Goal: Task Accomplishment & Management: Use online tool/utility

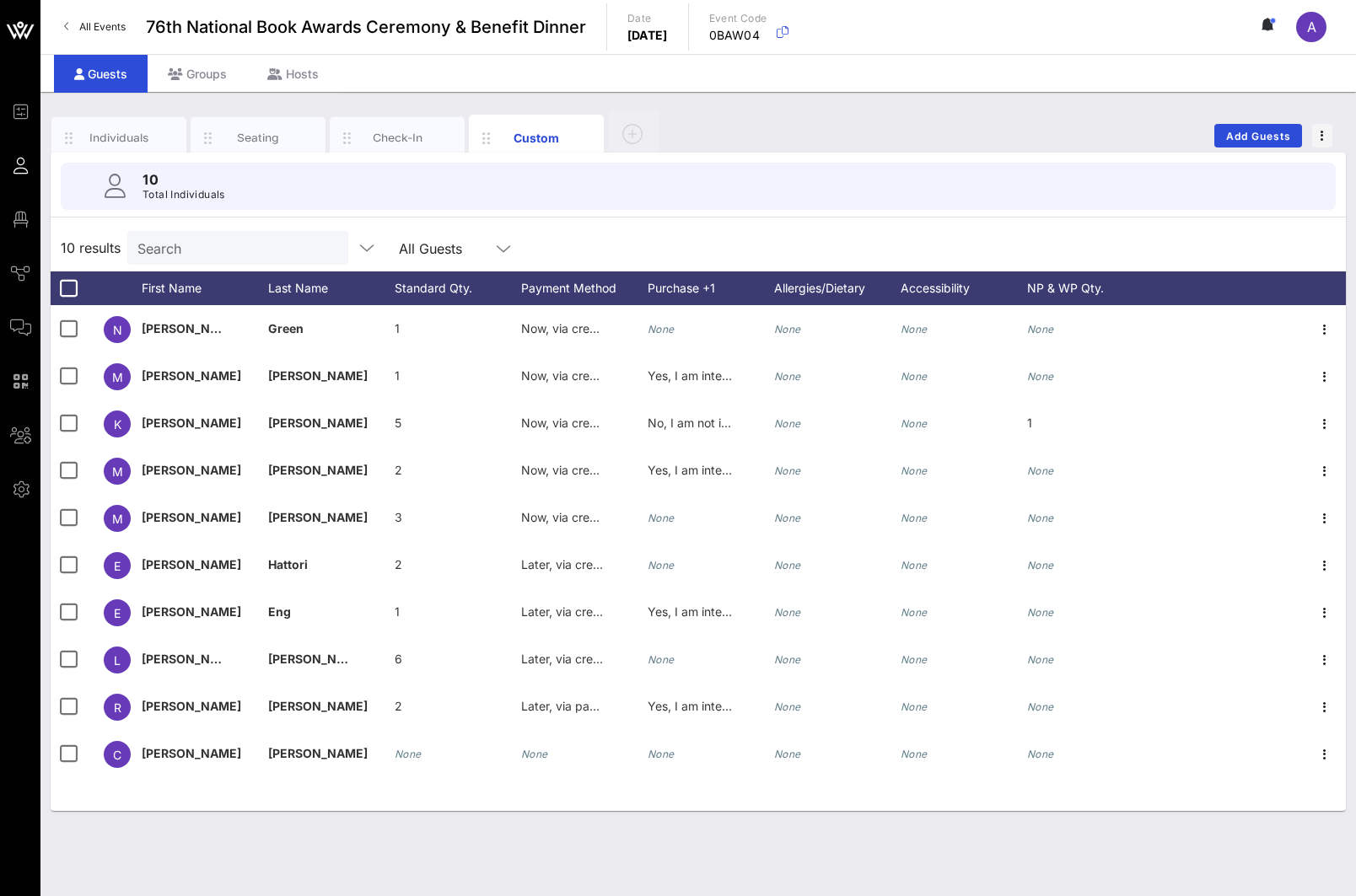
click at [75, 25] on link "All Events" at bounding box center [94, 27] width 81 height 27
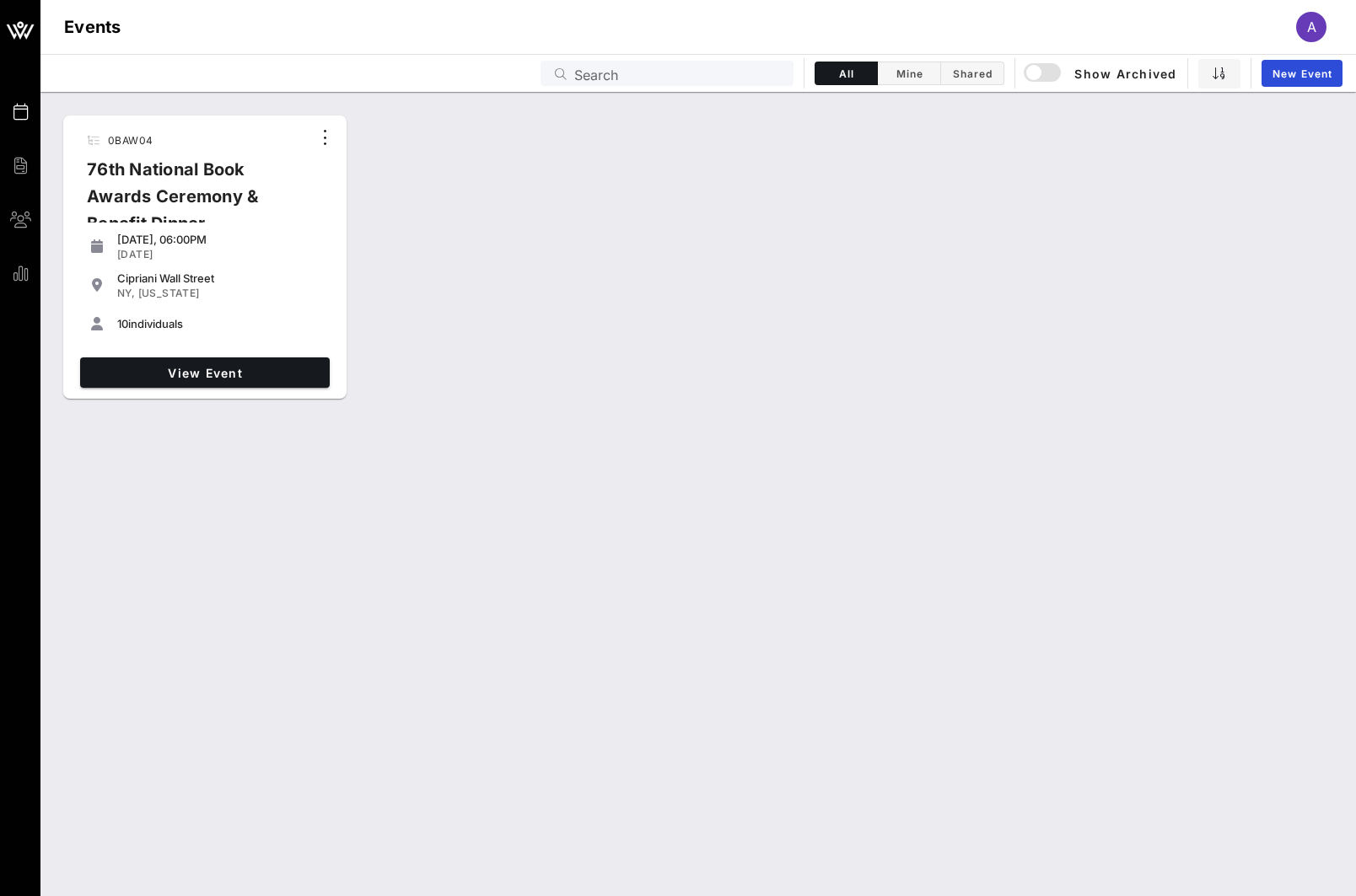
click at [477, 174] on div "0BAW04 76th National Book Awards Ceremony & Benefit Dinner [DATE], 06:00PM [DAT…" at bounding box center [698, 258] width 1316 height 298
click at [198, 371] on span "View Event" at bounding box center [205, 373] width 236 height 15
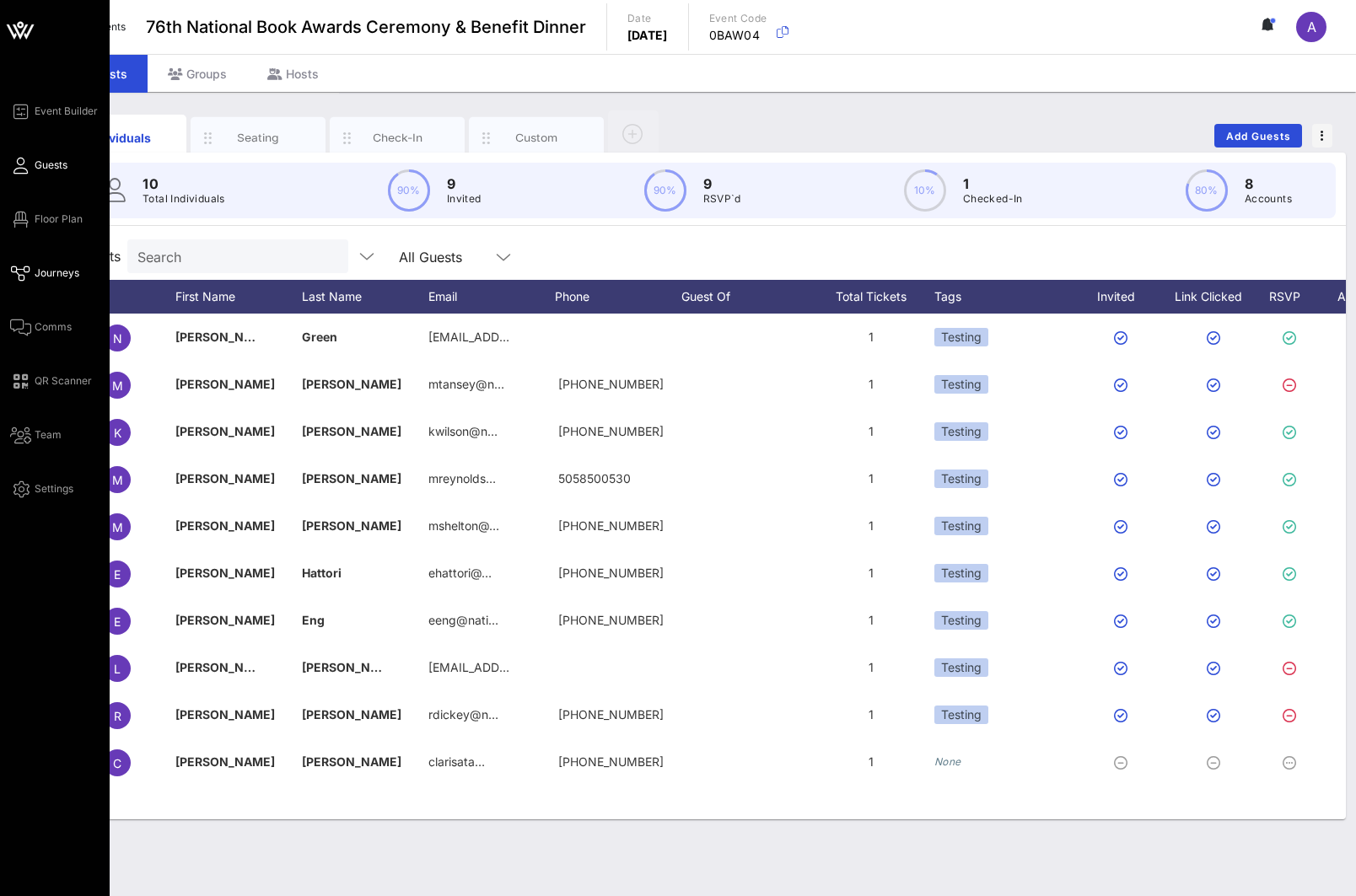
click at [46, 273] on span "Journeys" at bounding box center [57, 273] width 45 height 15
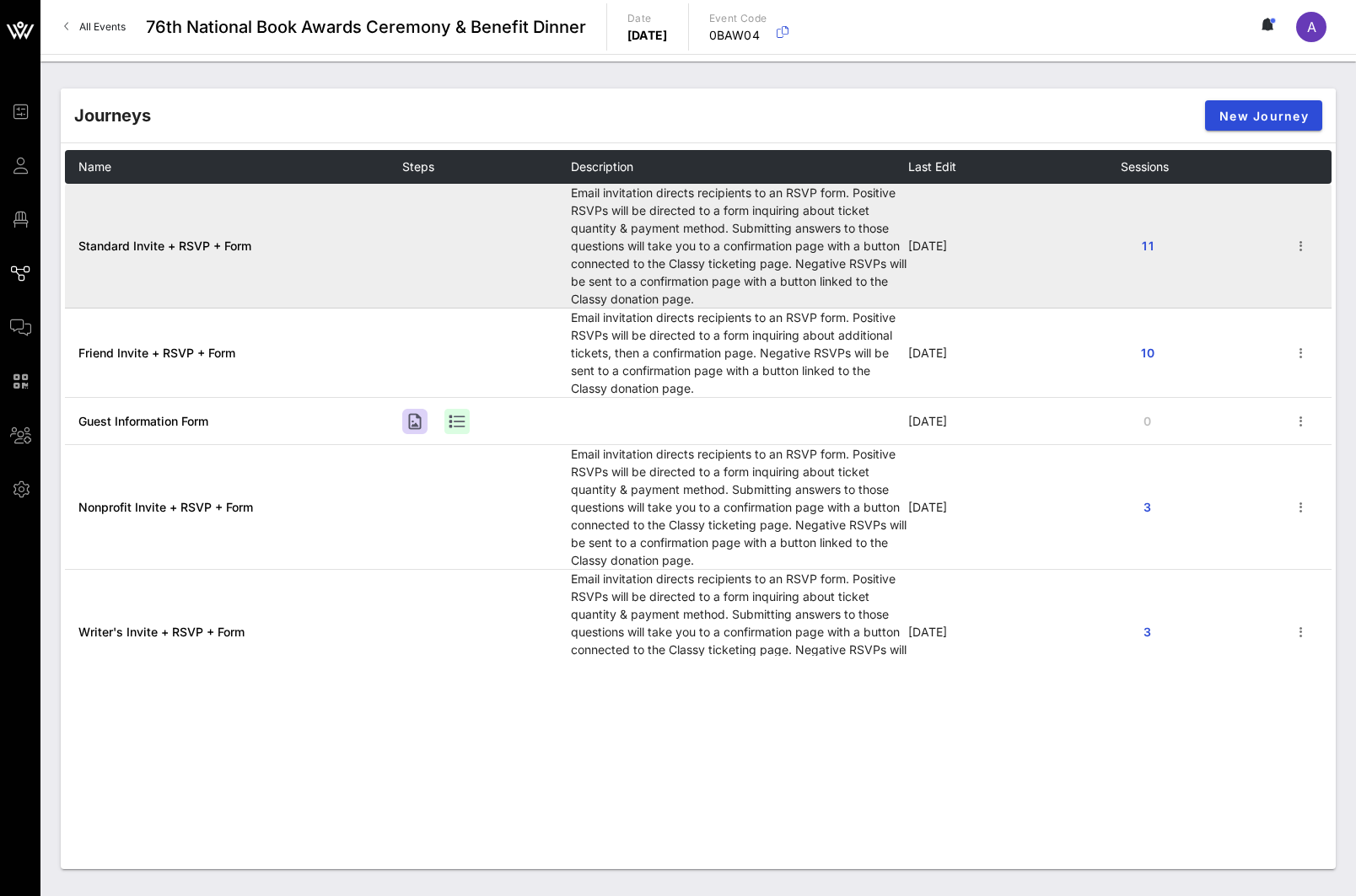
click at [335, 243] on td "Standard Invite + RSVP + Form" at bounding box center [233, 245] width 337 height 124
click at [196, 249] on span "Standard Invite + RSVP + Form" at bounding box center [165, 245] width 173 height 15
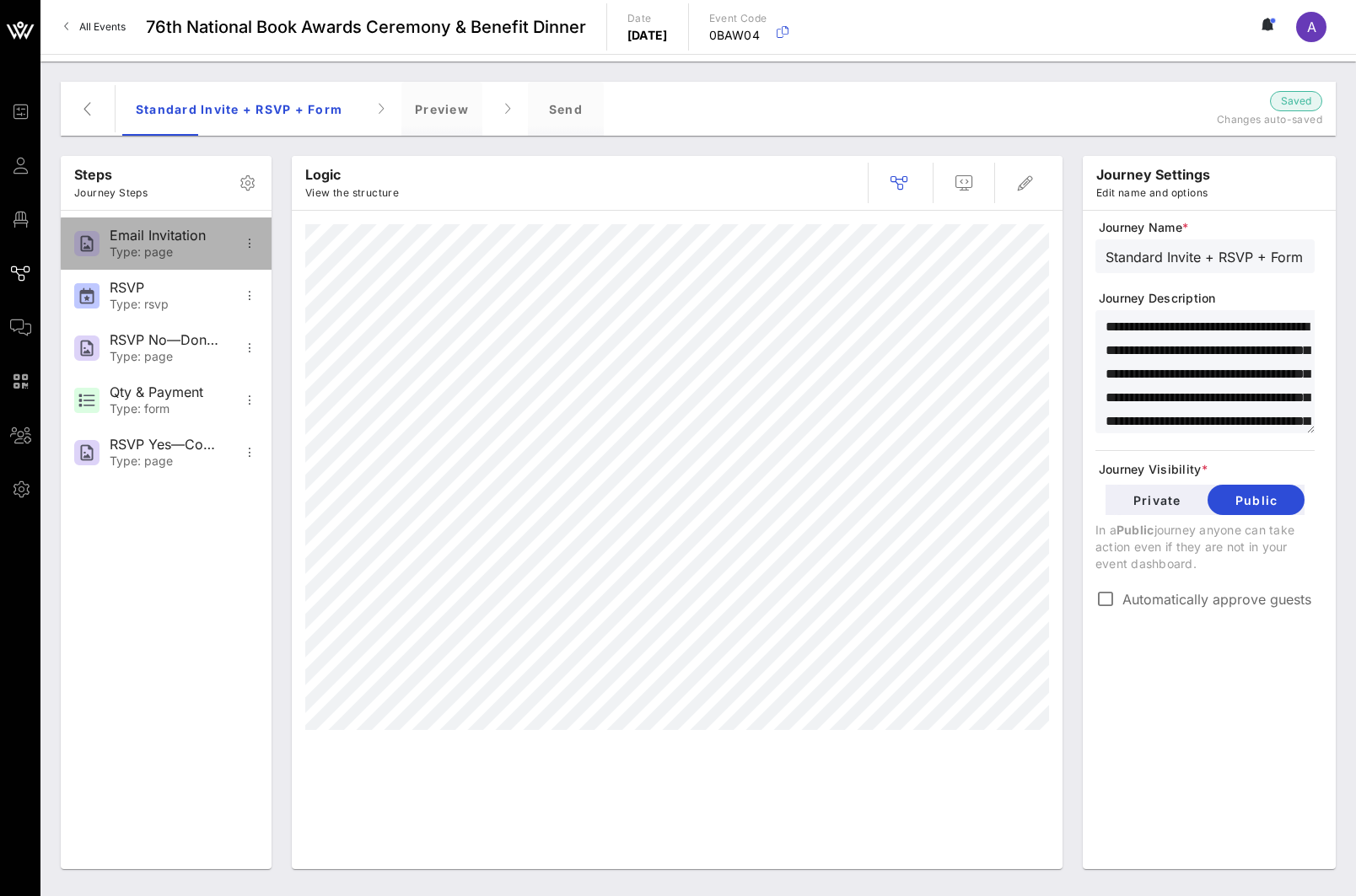
click at [130, 241] on div "Email Invitation" at bounding box center [166, 235] width 112 height 16
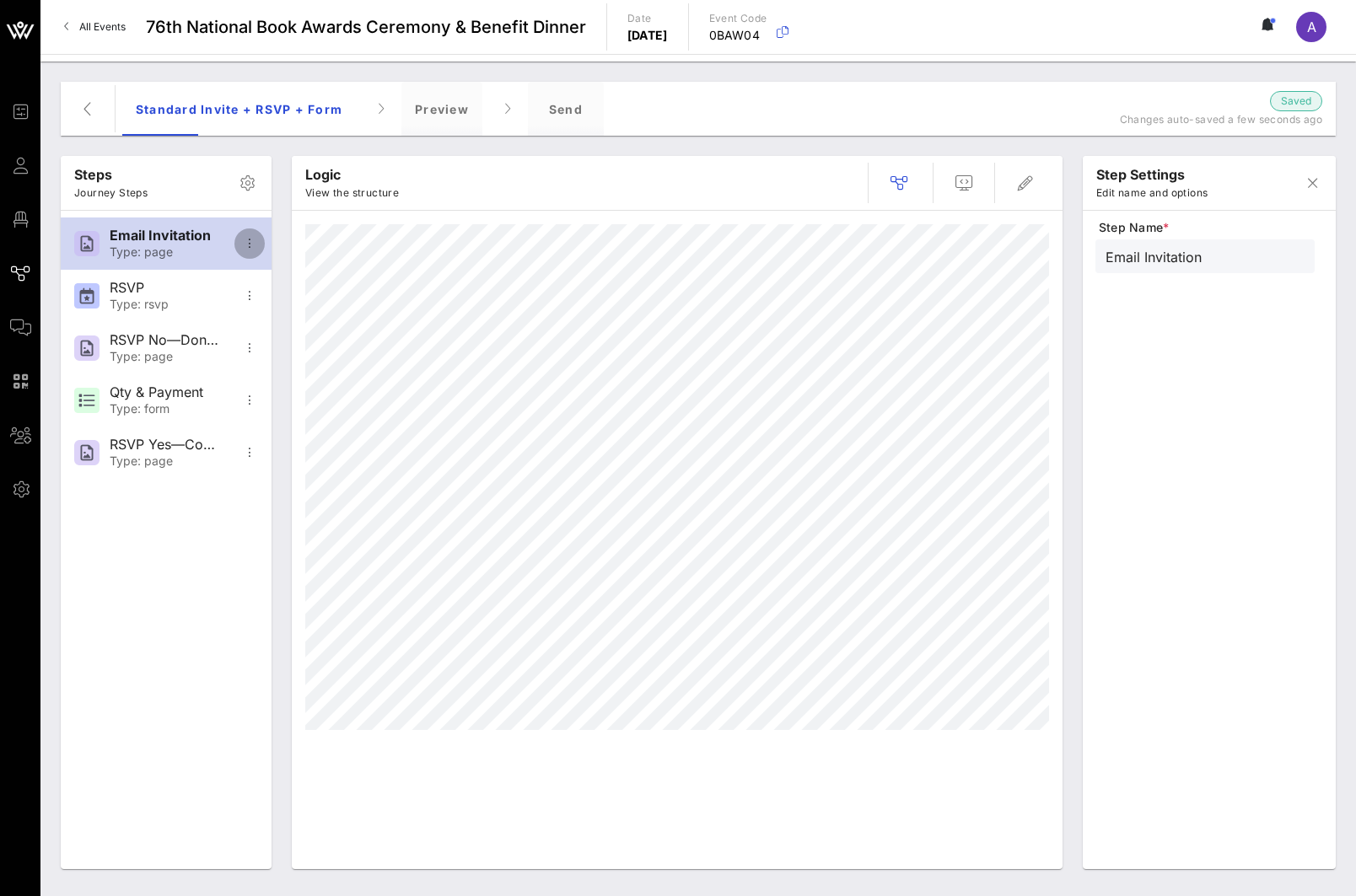
click at [252, 238] on icon "button" at bounding box center [249, 243] width 21 height 21
click at [290, 321] on div "Open In Designer" at bounding box center [303, 325] width 110 height 16
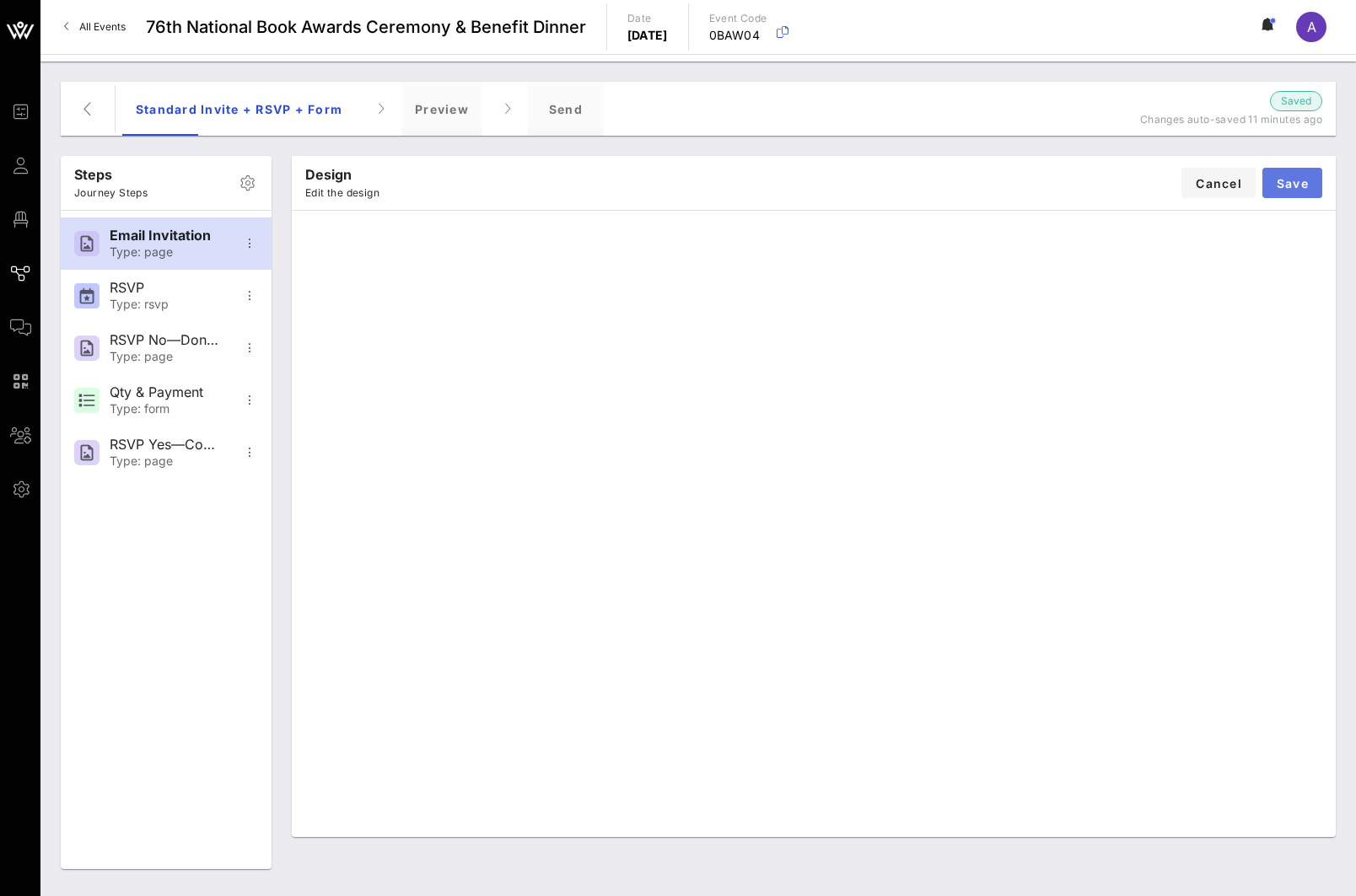
click at [1286, 183] on span "Save" at bounding box center [1292, 183] width 33 height 15
